Goal: Find specific fact: Find specific fact

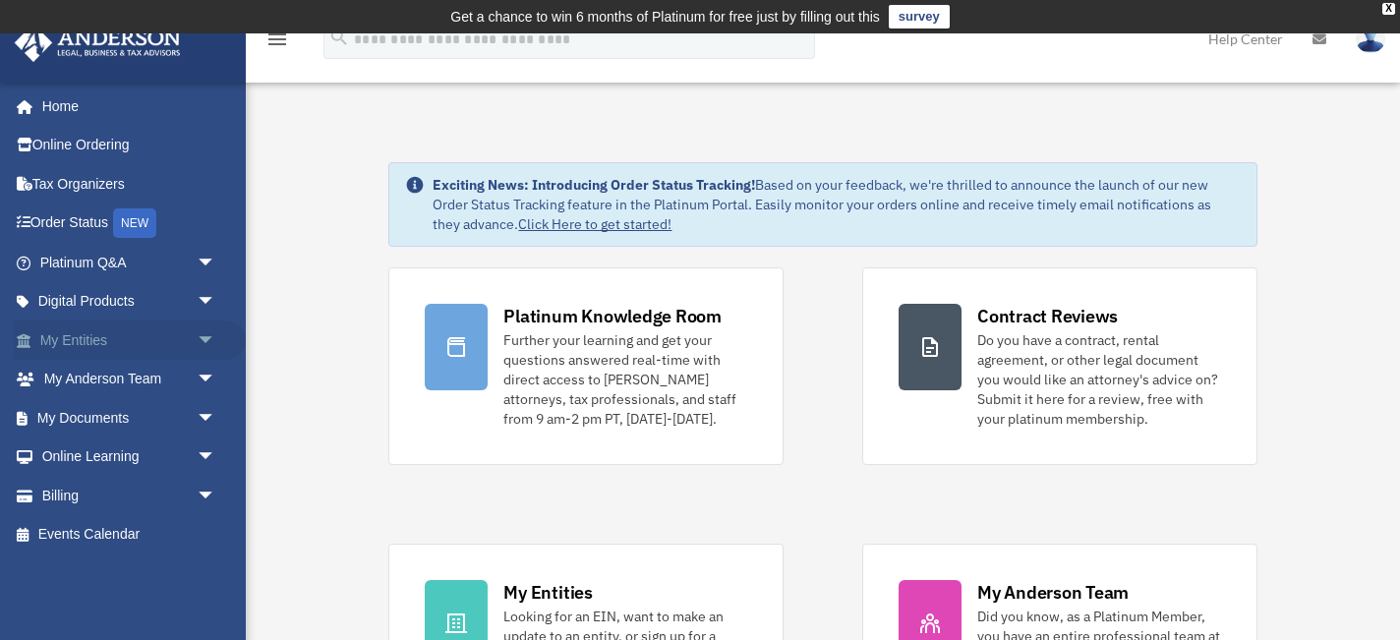
click at [116, 344] on link "My Entities arrow_drop_down" at bounding box center [130, 339] width 232 height 39
click at [207, 338] on span "arrow_drop_down" at bounding box center [216, 340] width 39 height 40
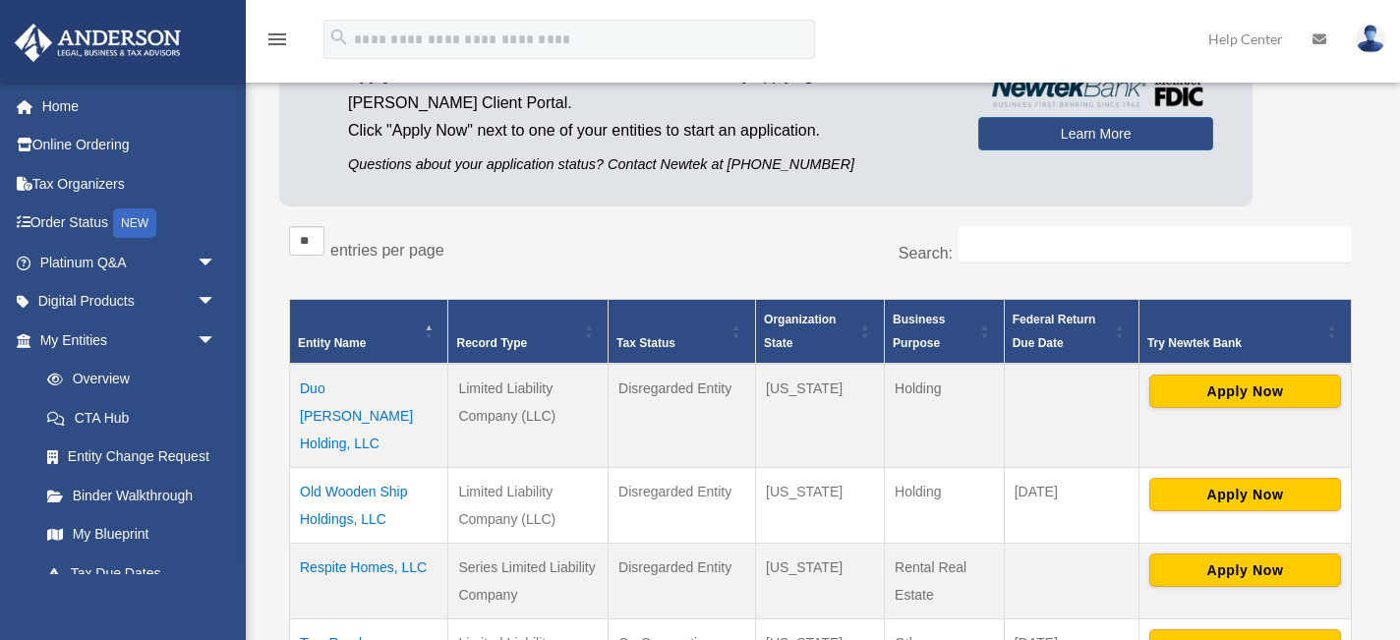
scroll to position [242, 0]
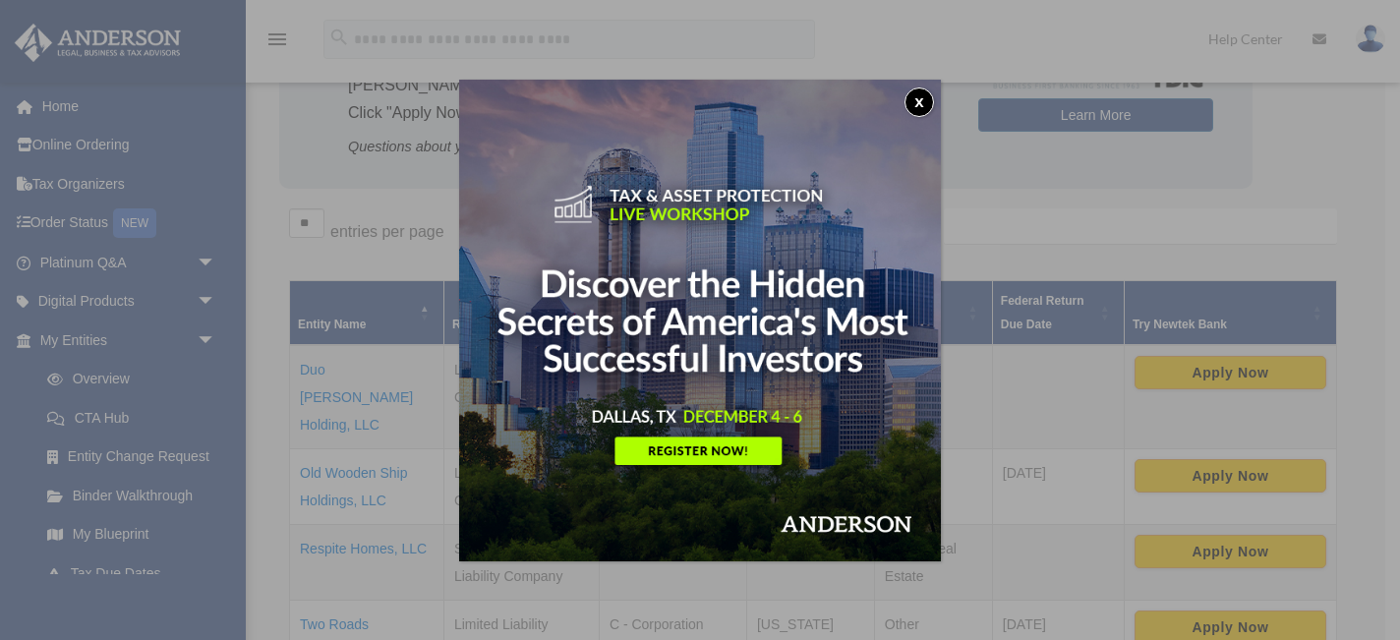
click at [922, 98] on button "x" at bounding box center [918, 101] width 29 height 29
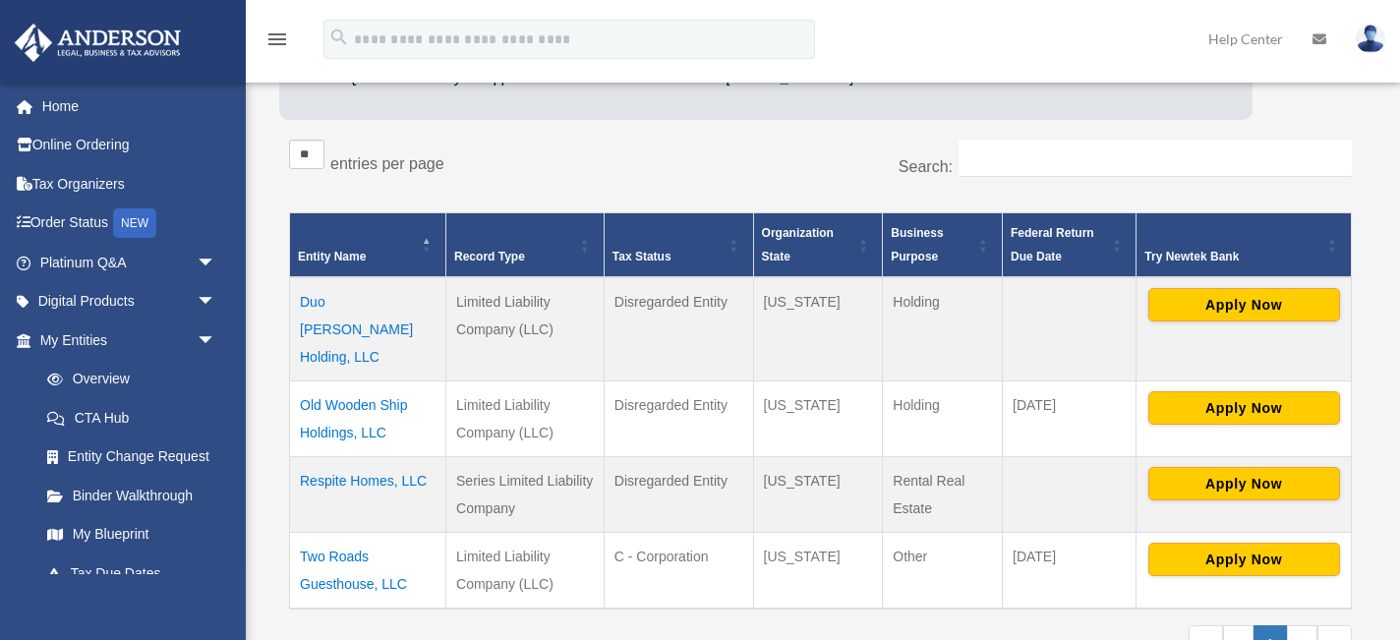
scroll to position [316, 0]
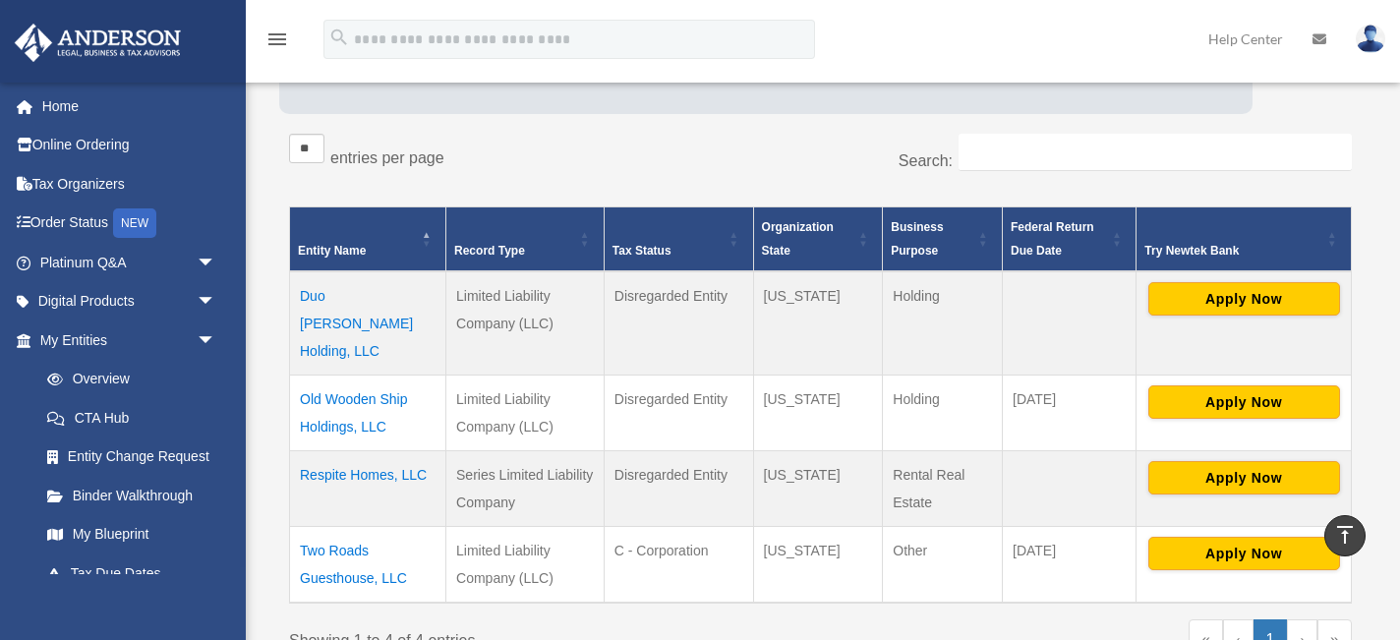
click at [350, 526] on td "Two Roads Guesthouse, LLC" at bounding box center [368, 564] width 156 height 77
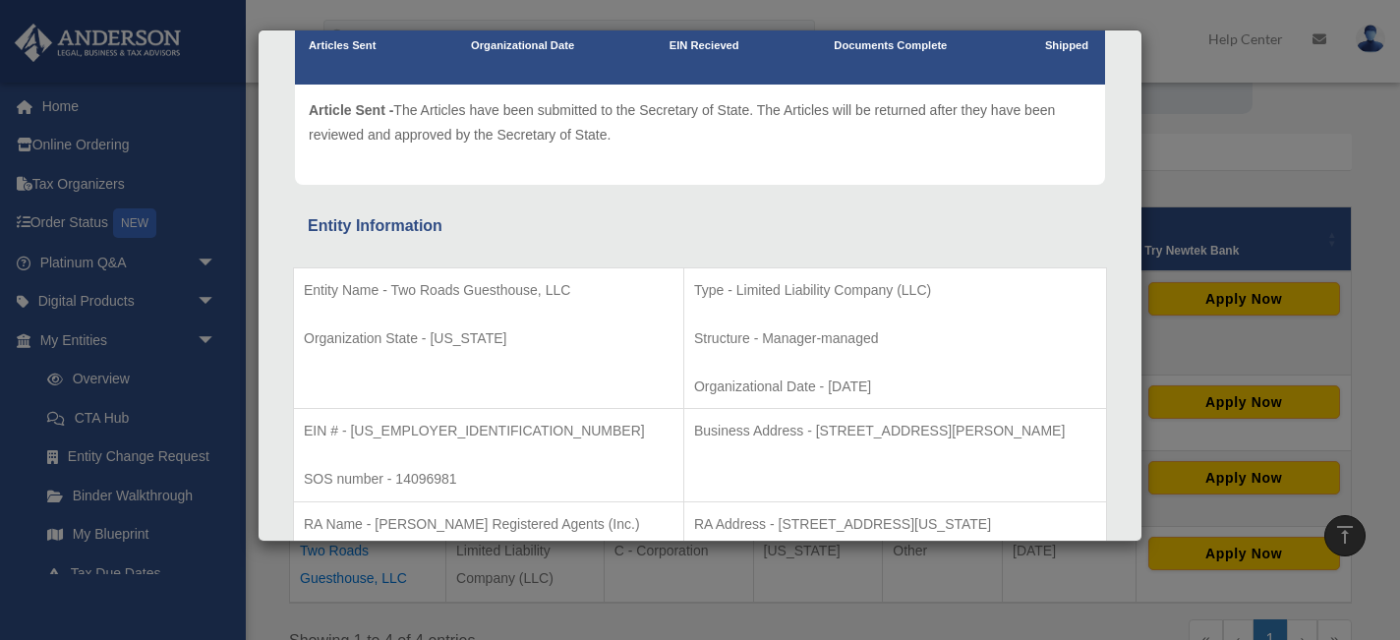
scroll to position [230, 0]
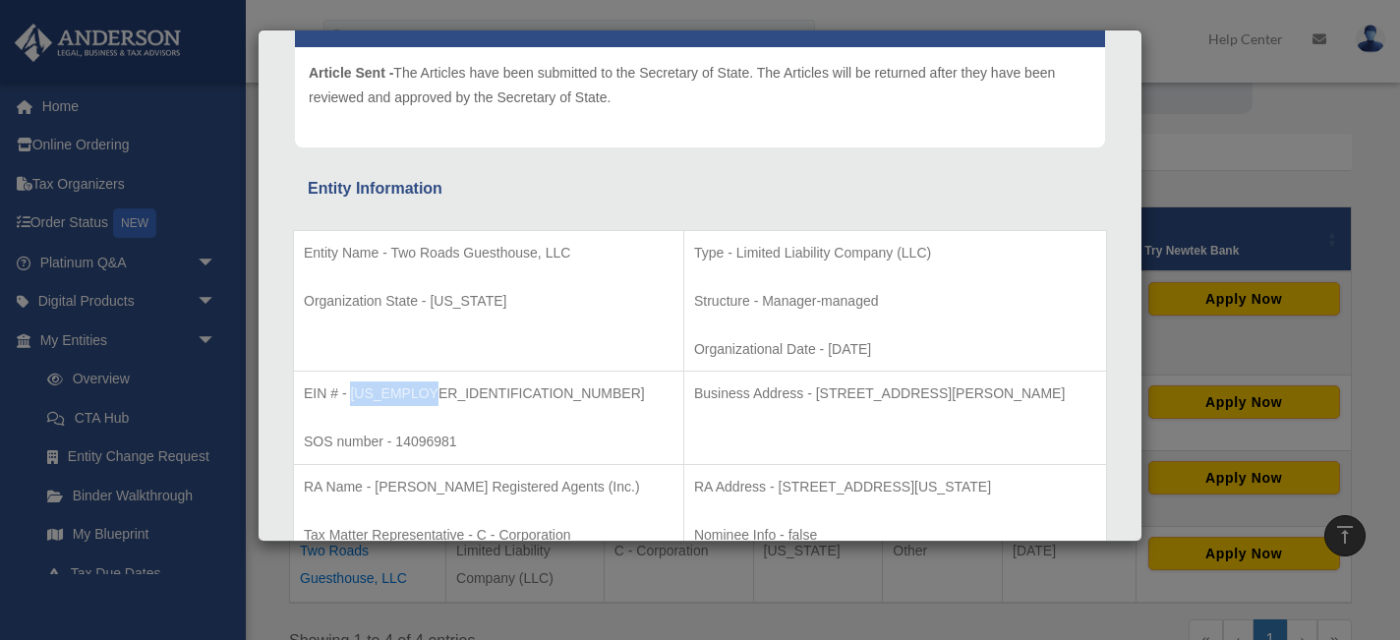
drag, startPoint x: 432, startPoint y: 394, endPoint x: 350, endPoint y: 394, distance: 82.6
click at [350, 394] on p "EIN # - 99-0608644" at bounding box center [489, 393] width 370 height 25
copy p "99-0608644"
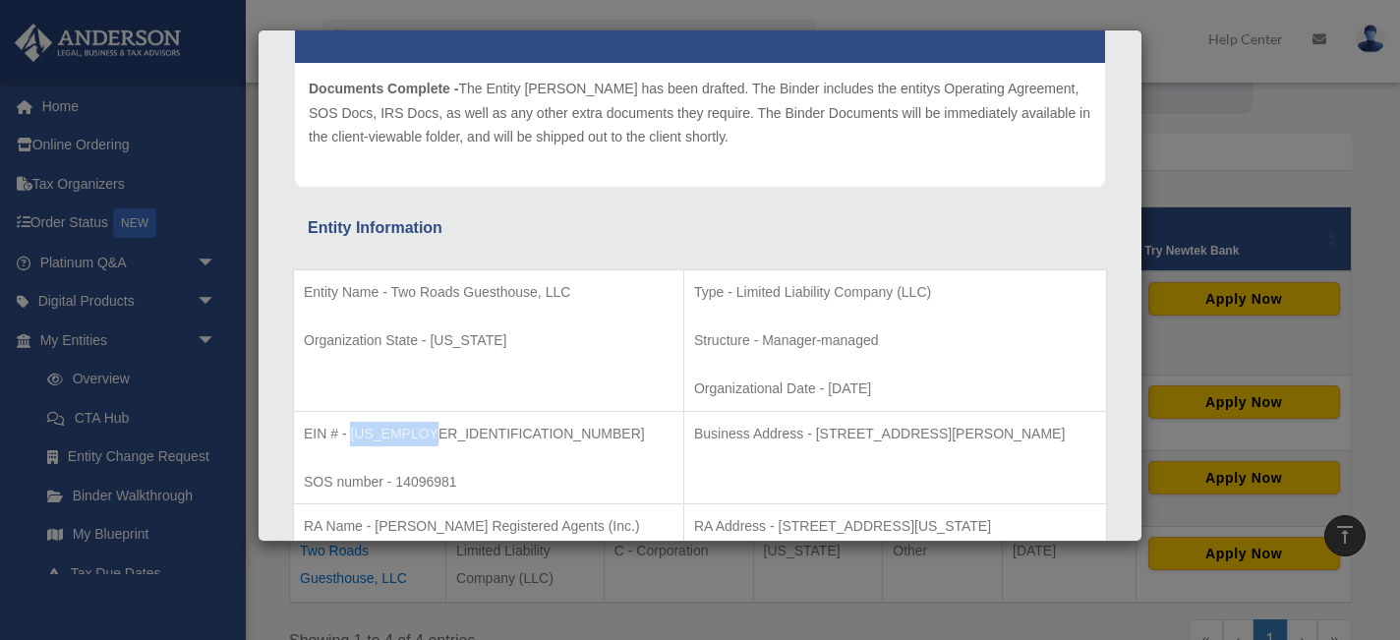
scroll to position [0, 0]
